Goal: Task Accomplishment & Management: Use online tool/utility

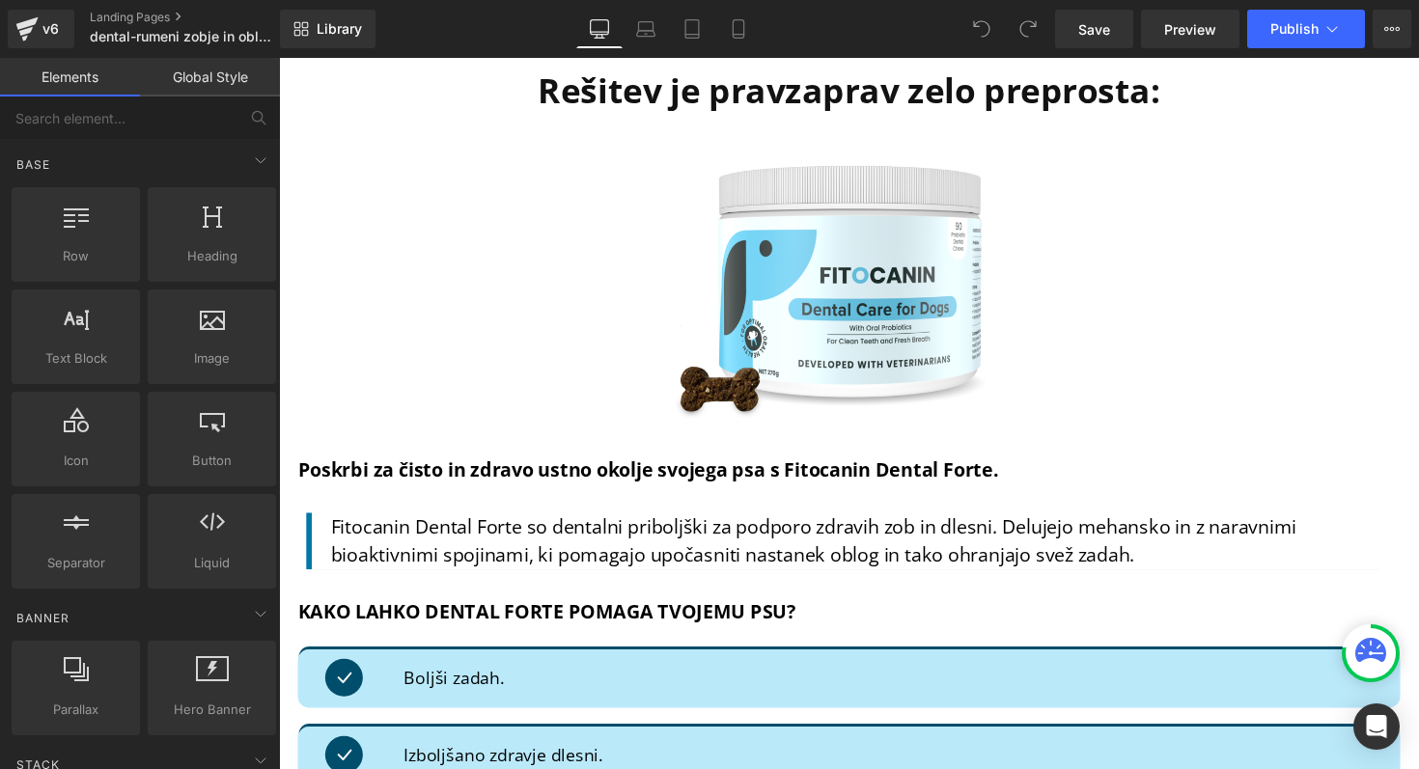
scroll to position [4914, 0]
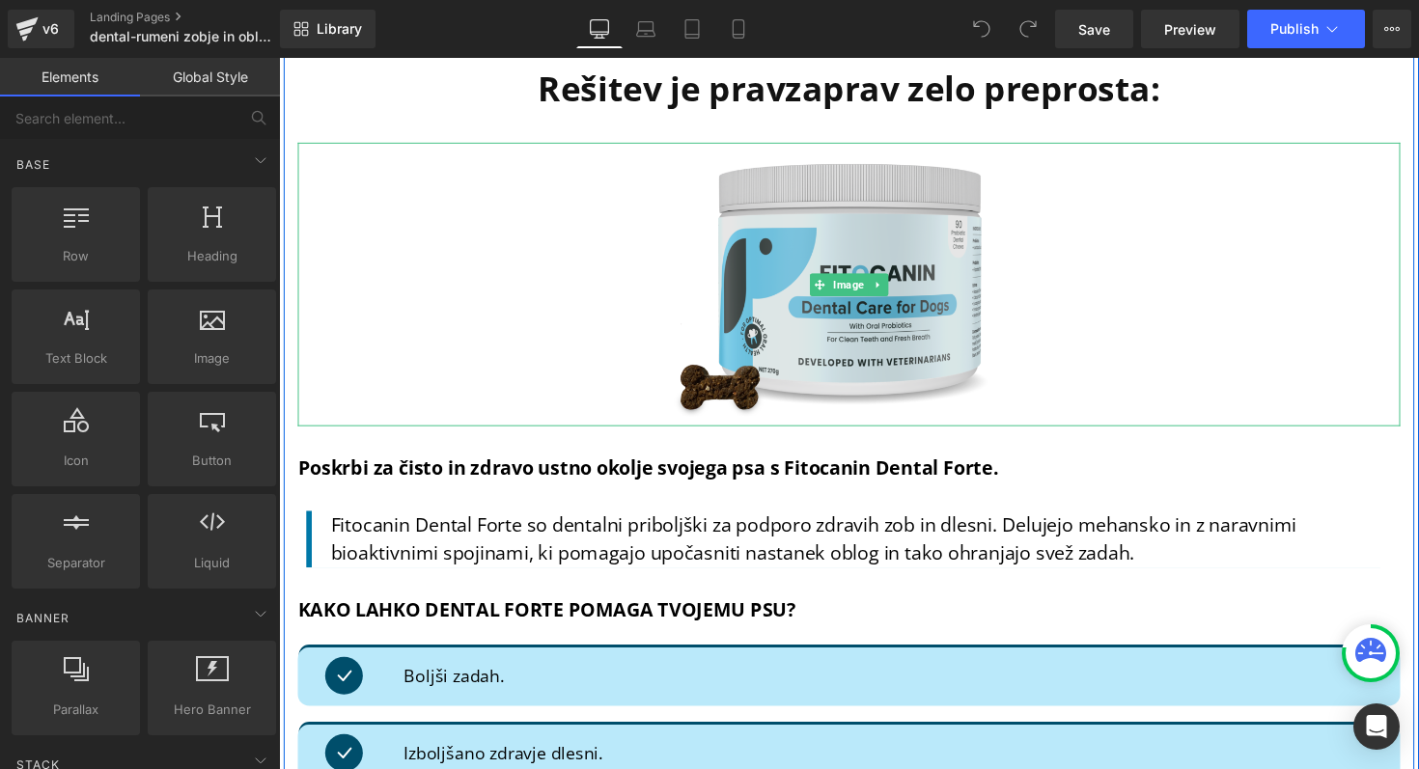
click at [788, 259] on img at bounding box center [863, 290] width 396 height 291
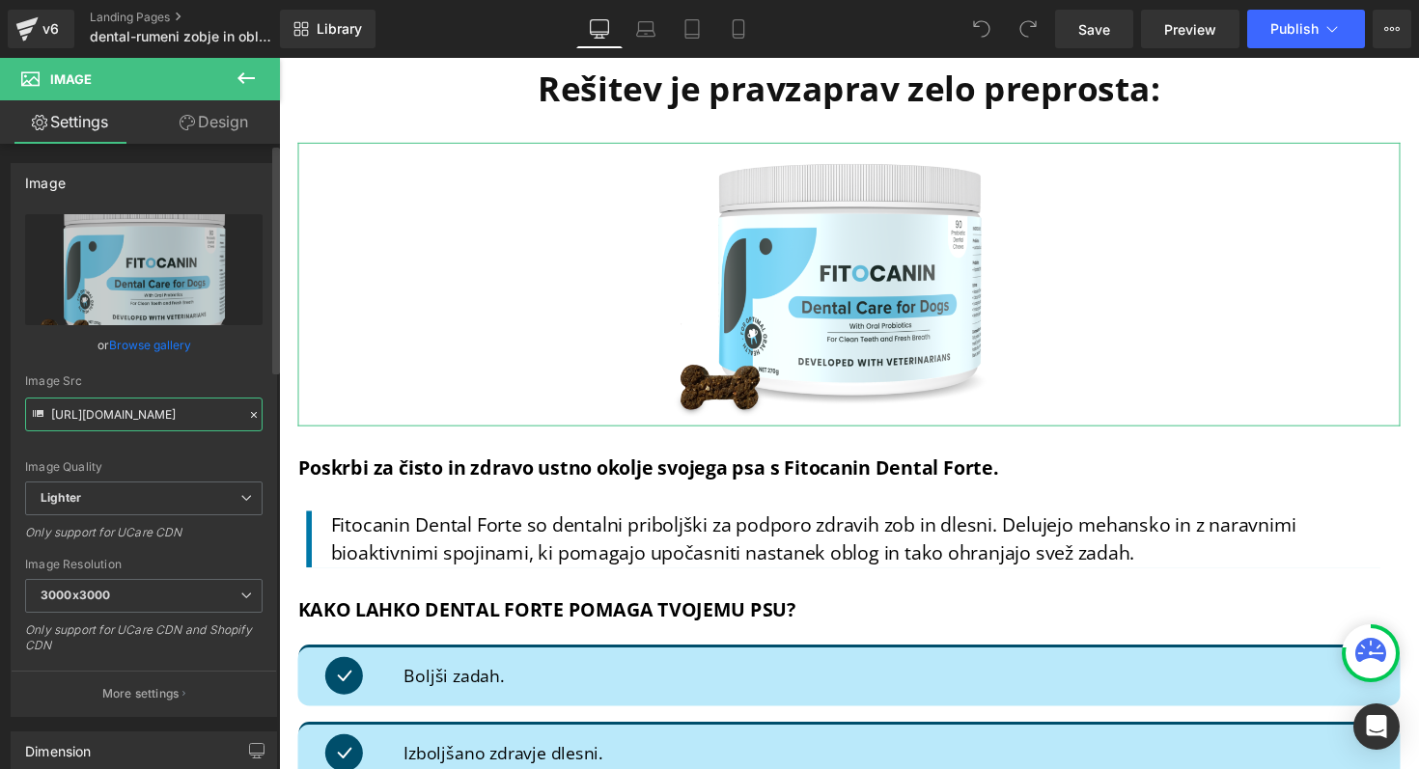
click at [145, 417] on input "[URL][DOMAIN_NAME]" at bounding box center [143, 415] width 237 height 34
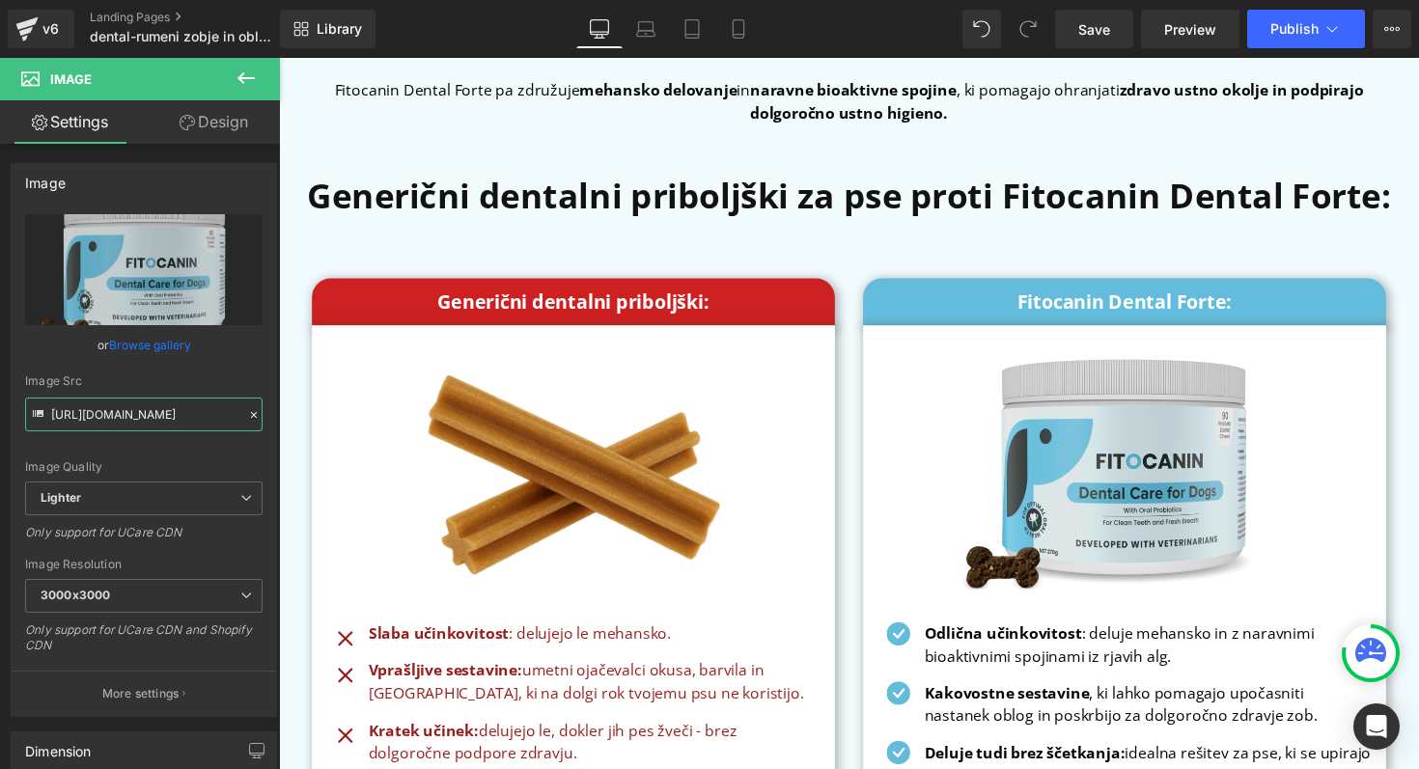
scroll to position [8170, 0]
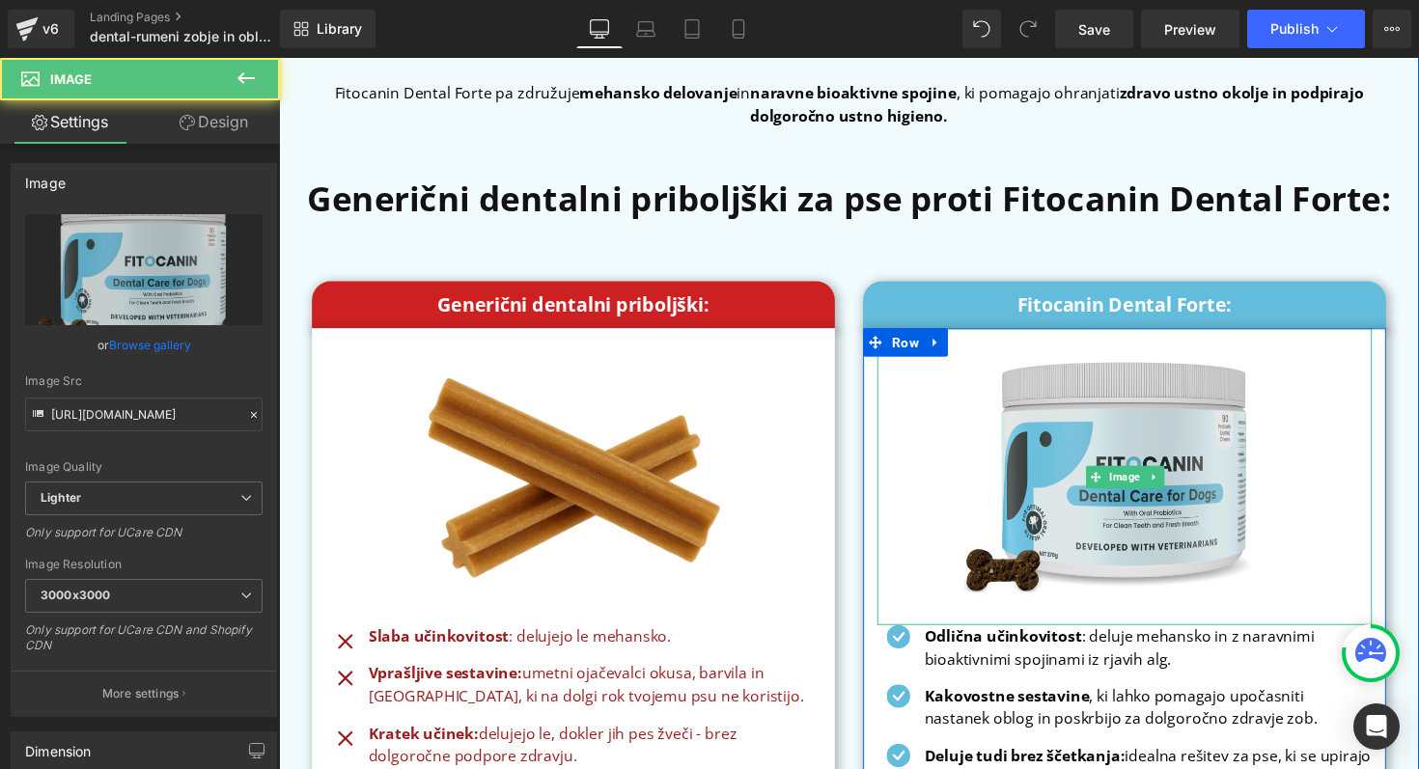
click at [1056, 470] on img at bounding box center [1145, 487] width 360 height 304
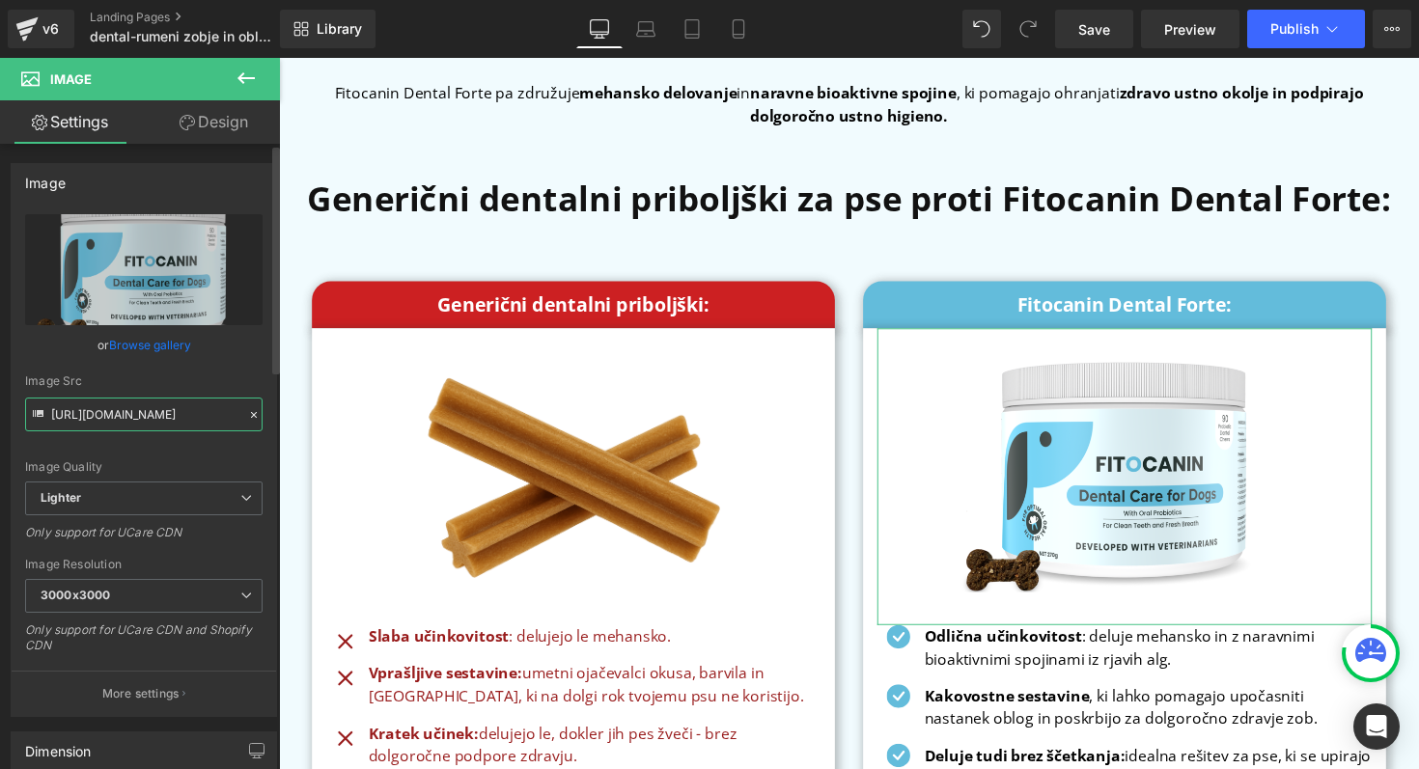
click at [95, 417] on input "[URL][DOMAIN_NAME]" at bounding box center [143, 415] width 237 height 34
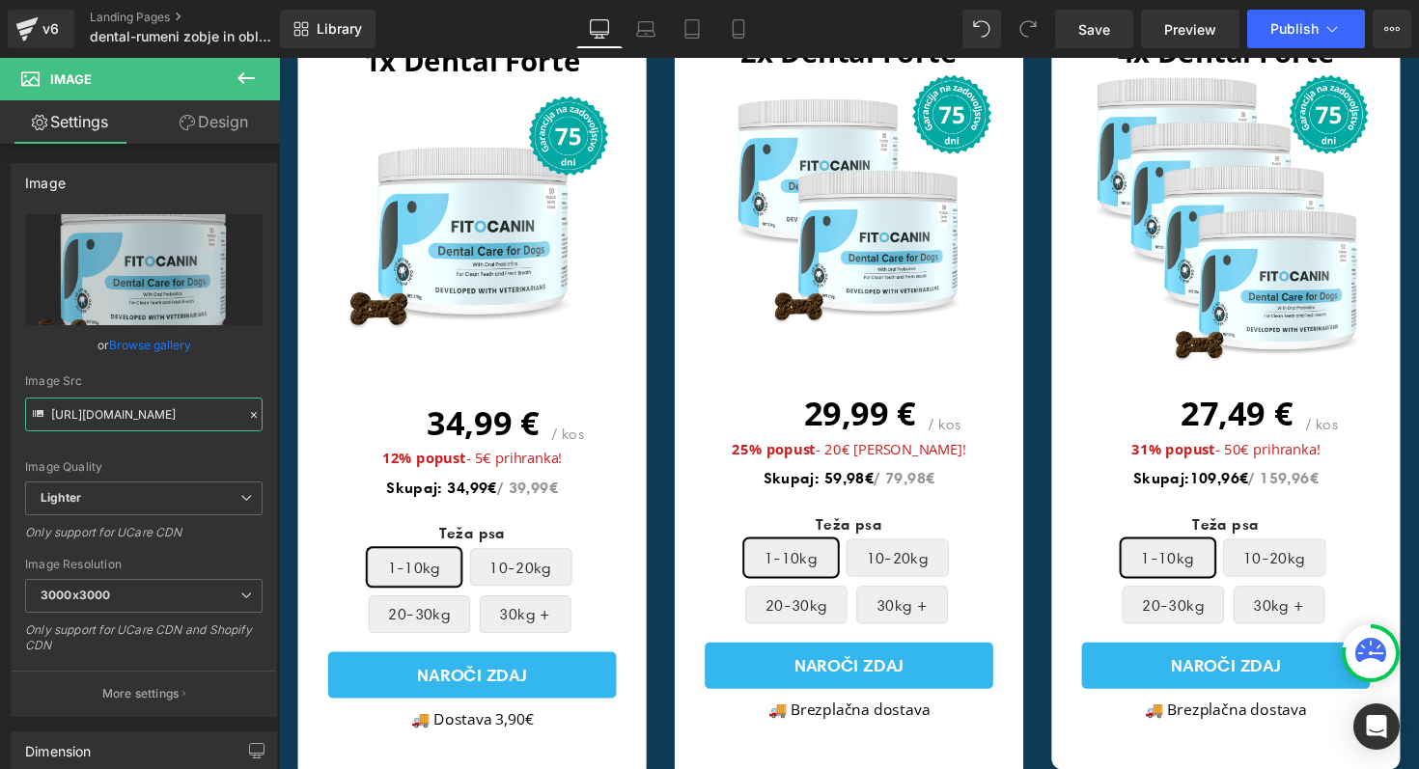
scroll to position [9776, 0]
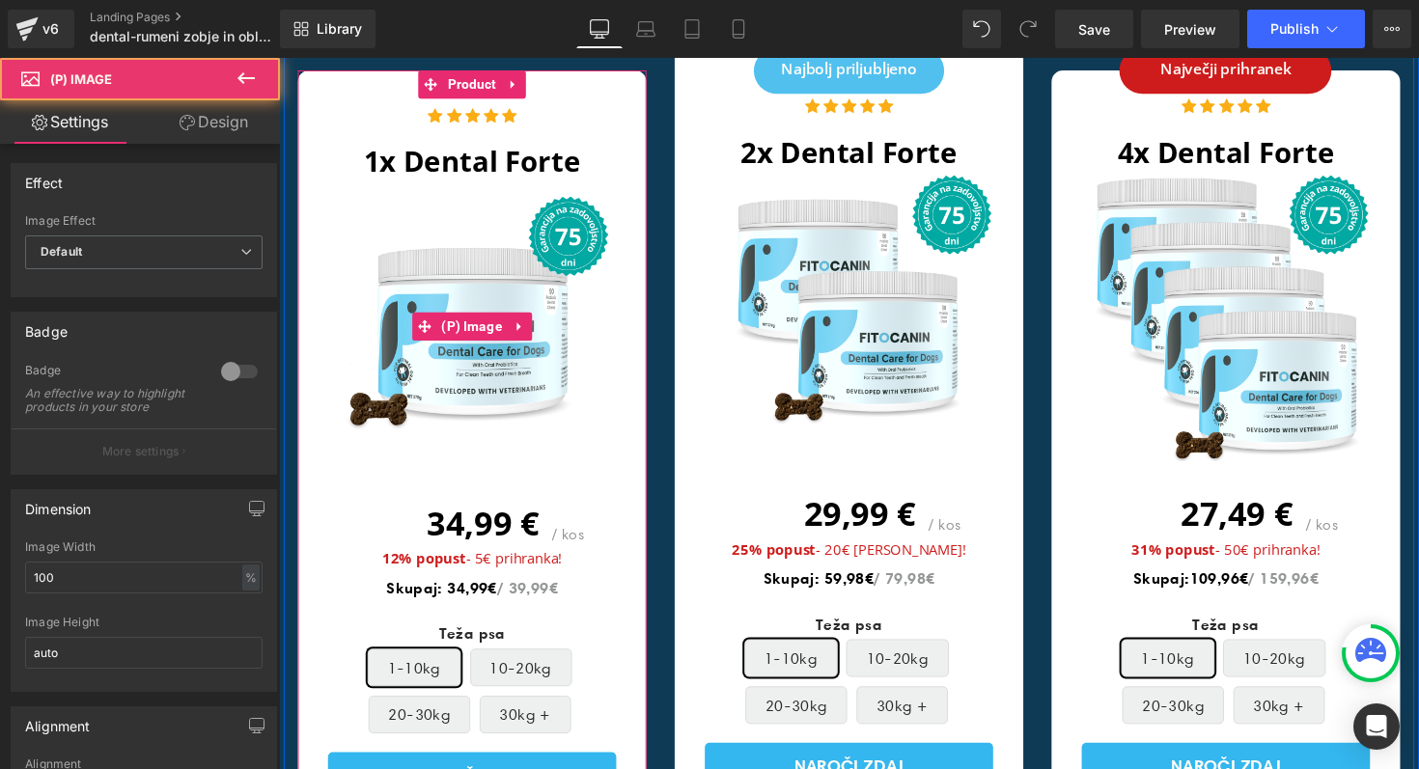
click at [474, 232] on img at bounding box center [476, 332] width 295 height 295
click at [484, 319] on span "(P) Image" at bounding box center [477, 333] width 72 height 29
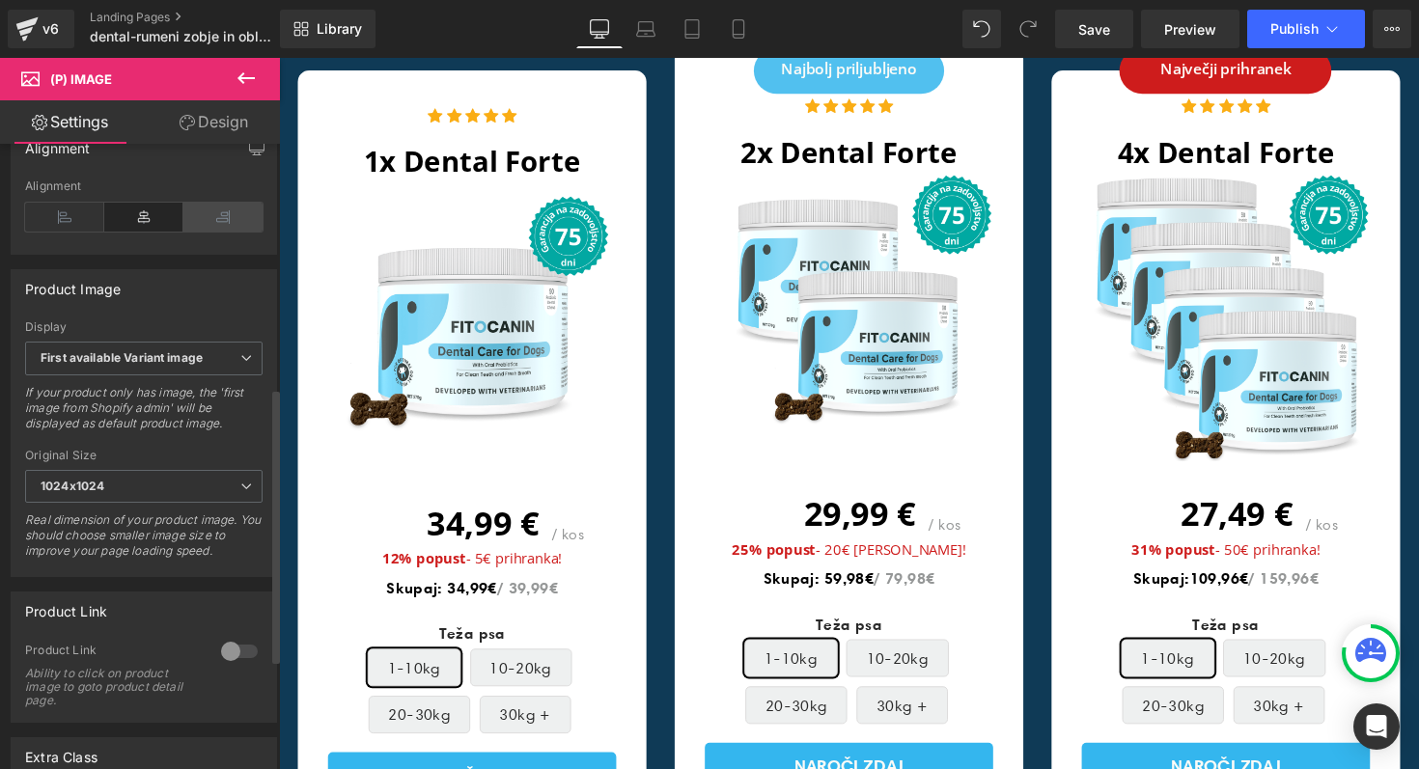
scroll to position [554, 0]
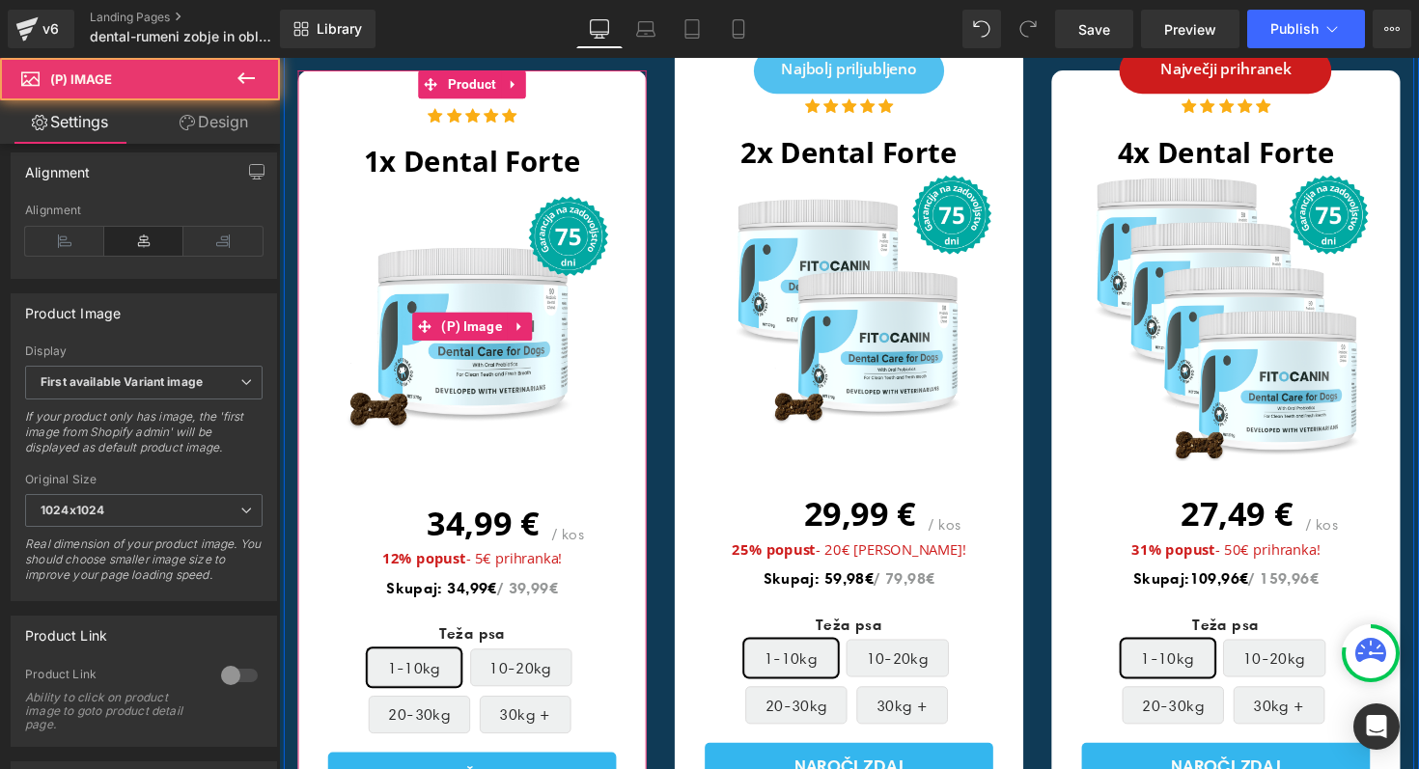
click at [473, 250] on img at bounding box center [476, 332] width 295 height 295
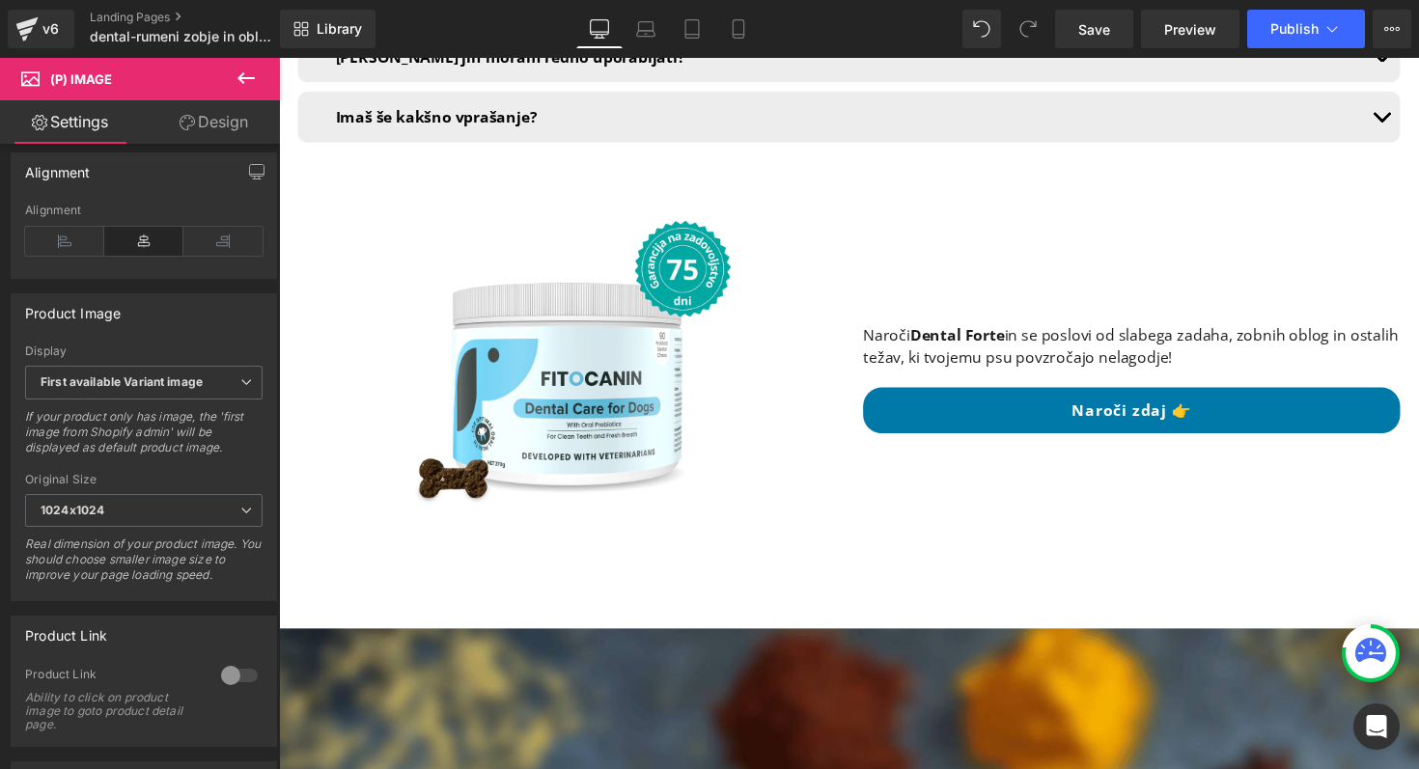
scroll to position [13581, 0]
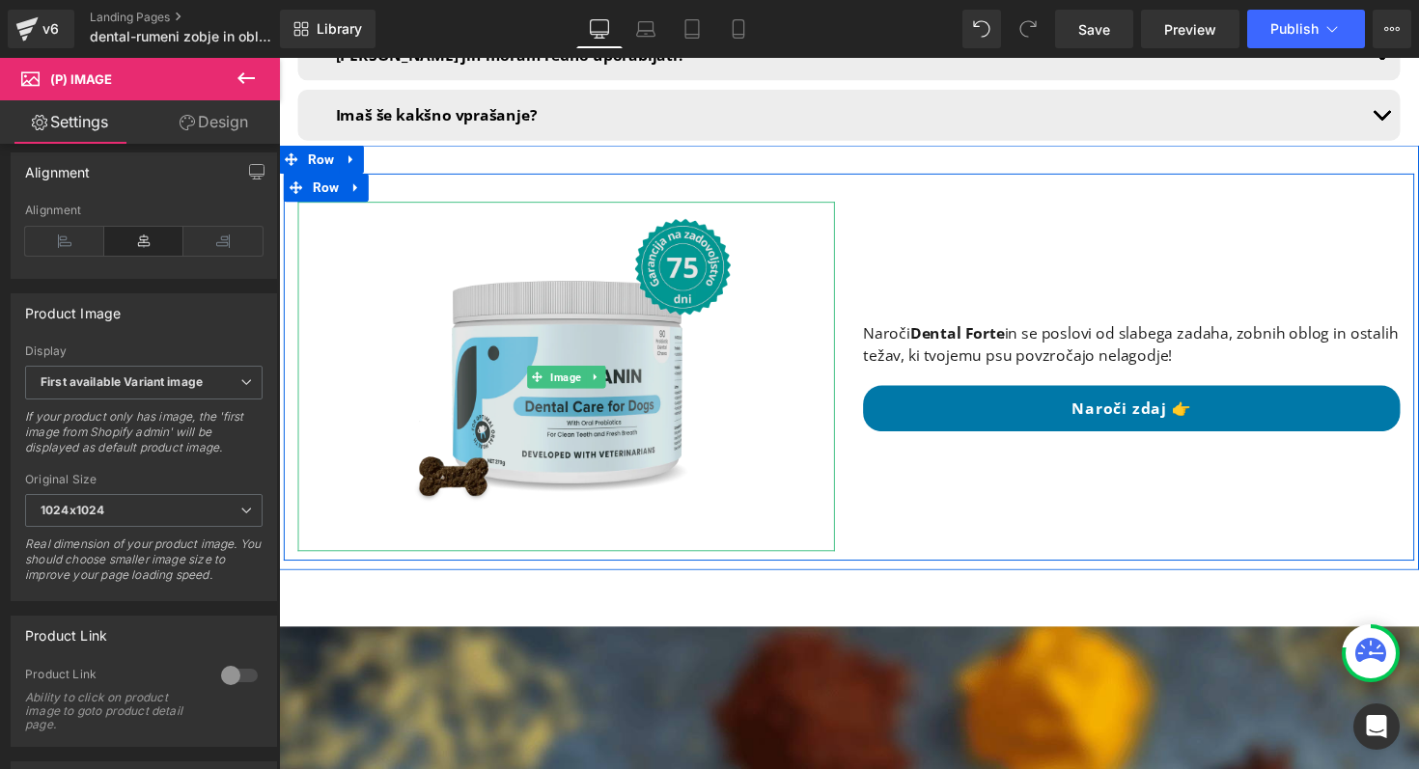
click at [581, 344] on img at bounding box center [574, 385] width 358 height 358
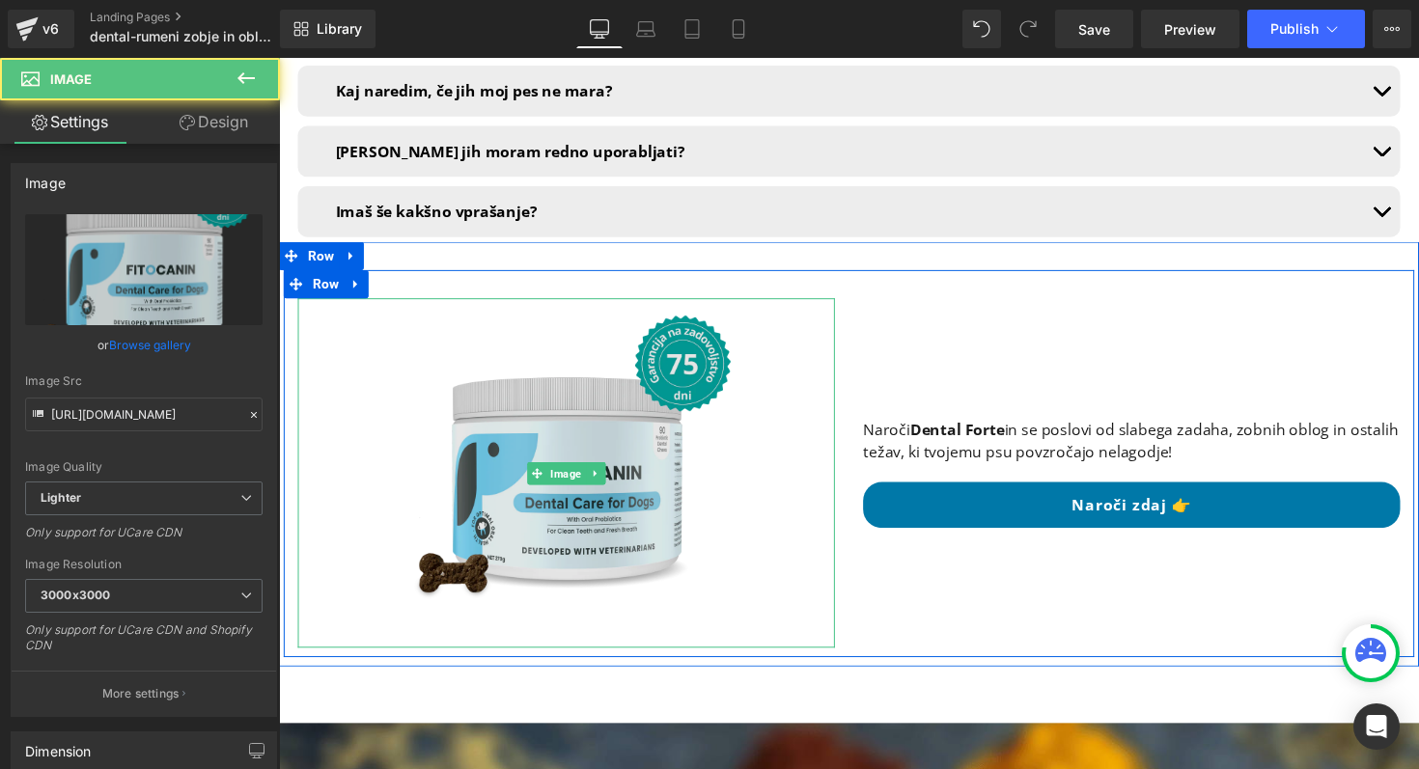
scroll to position [13477, 0]
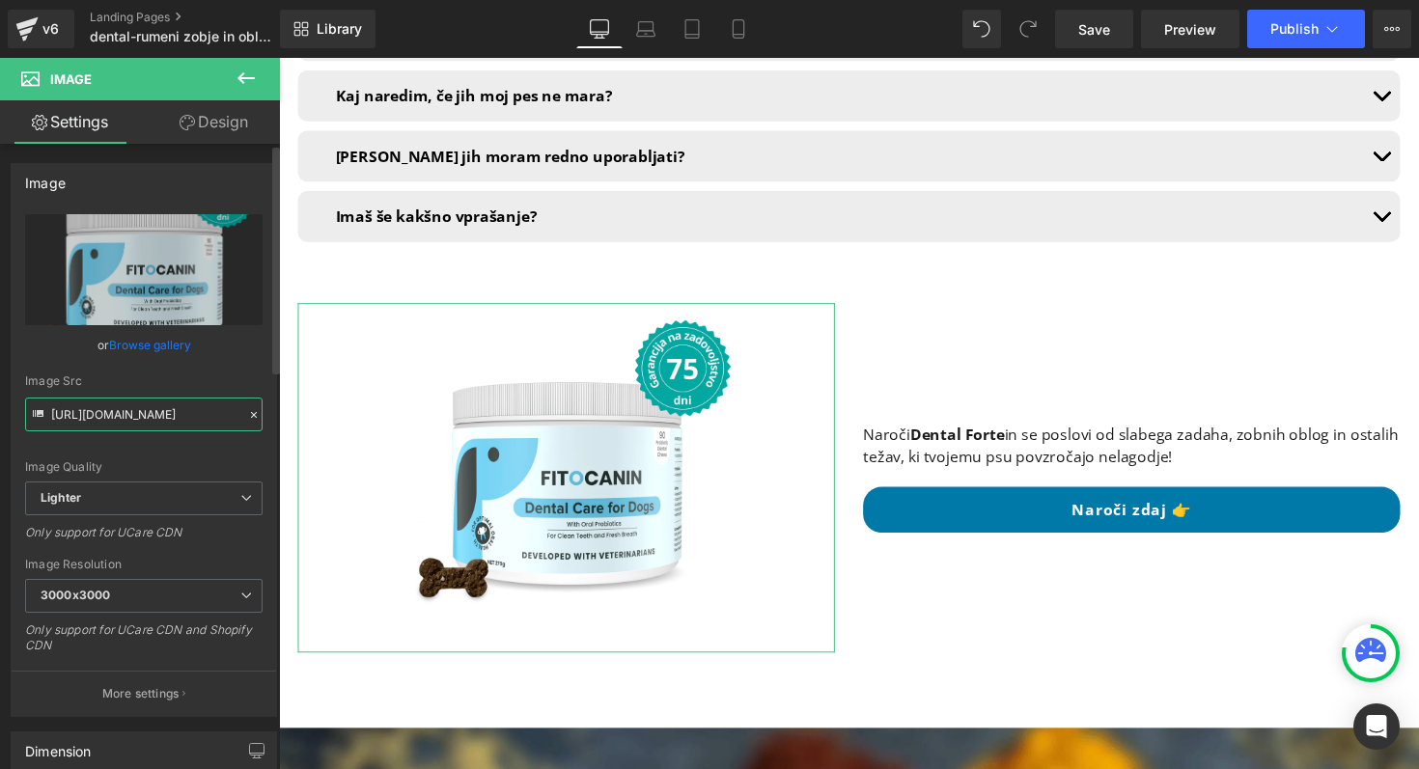
click at [148, 409] on input "[URL][DOMAIN_NAME]" at bounding box center [143, 415] width 237 height 34
click at [147, 410] on input "[URL][DOMAIN_NAME]" at bounding box center [143, 415] width 237 height 34
